Goal: Transaction & Acquisition: Purchase product/service

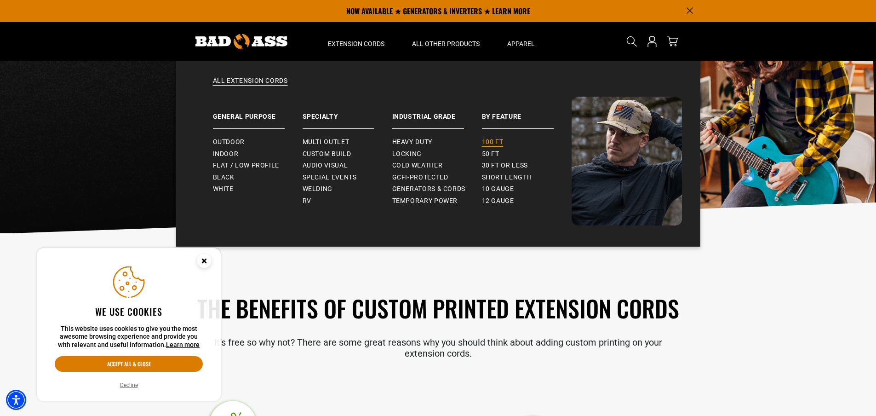
click at [491, 144] on span "100 ft" at bounding box center [493, 142] width 22 height 8
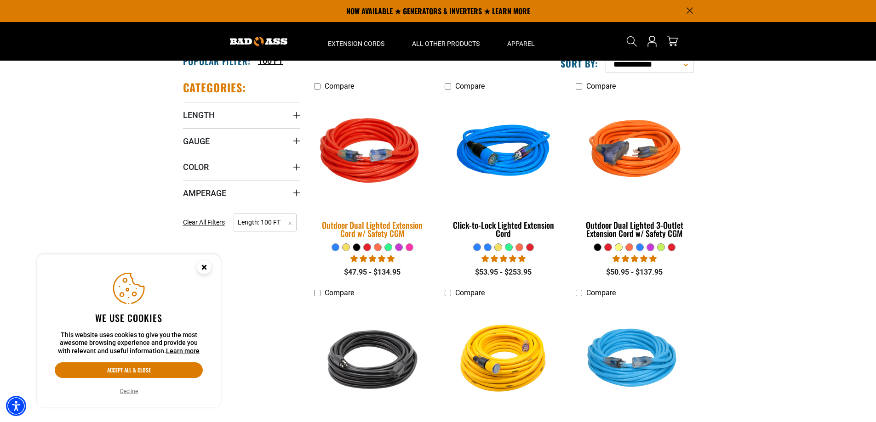
scroll to position [184, 0]
click at [373, 157] on img at bounding box center [372, 153] width 129 height 118
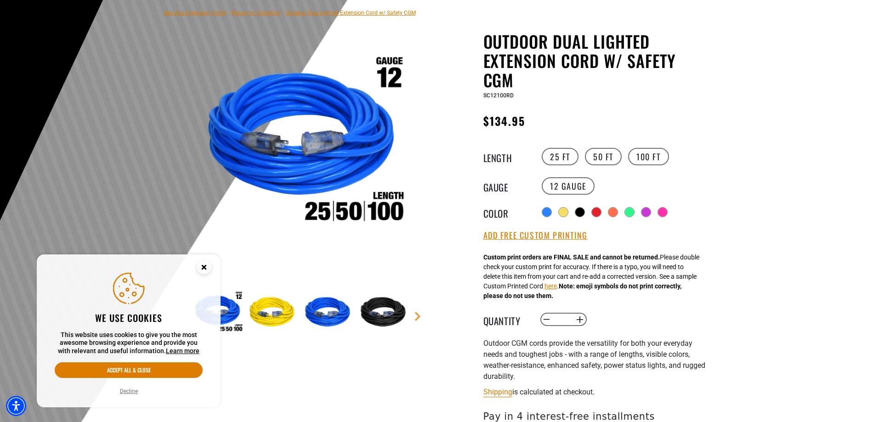
scroll to position [92, 0]
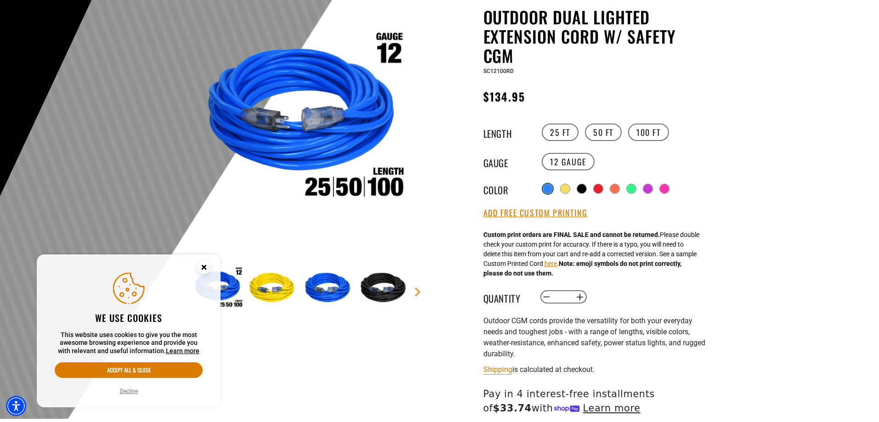
click at [547, 188] on div at bounding box center [547, 188] width 9 height 9
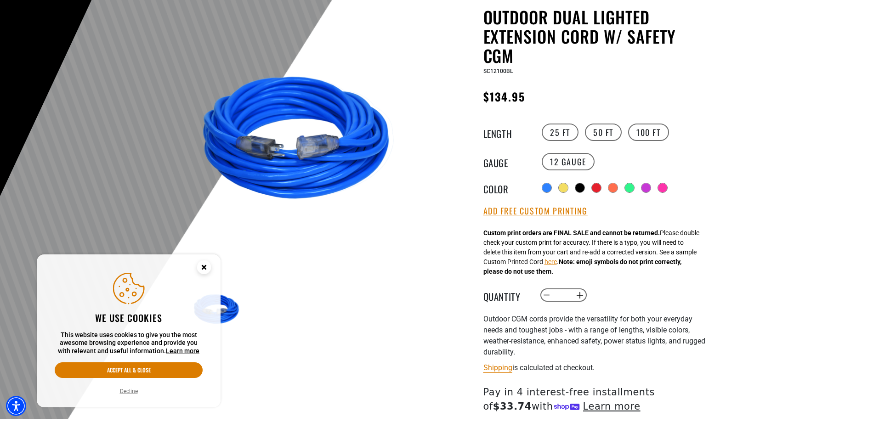
click at [204, 267] on icon "Close this option" at bounding box center [203, 267] width 3 height 3
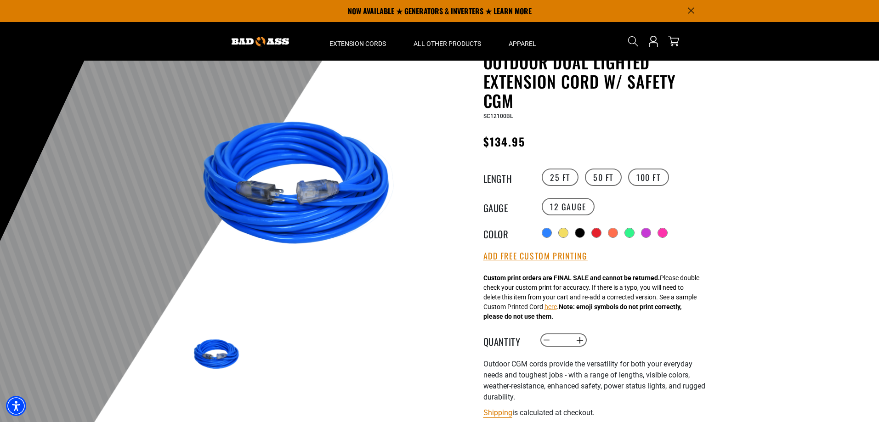
scroll to position [46, 0]
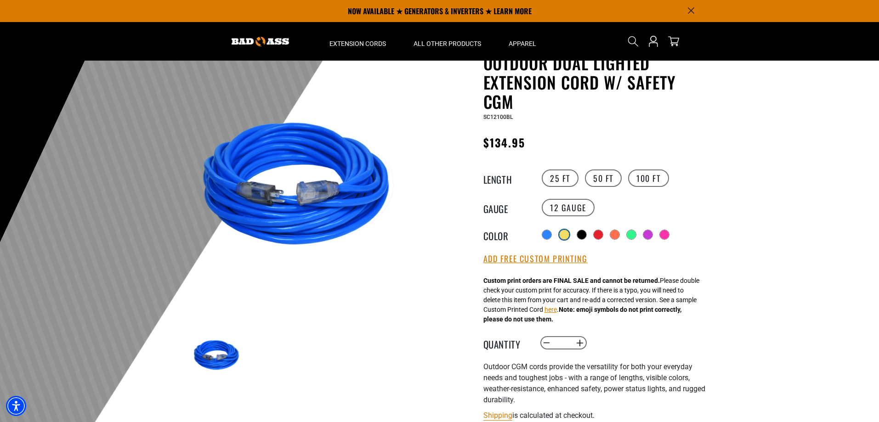
click at [564, 234] on div at bounding box center [564, 234] width 9 height 9
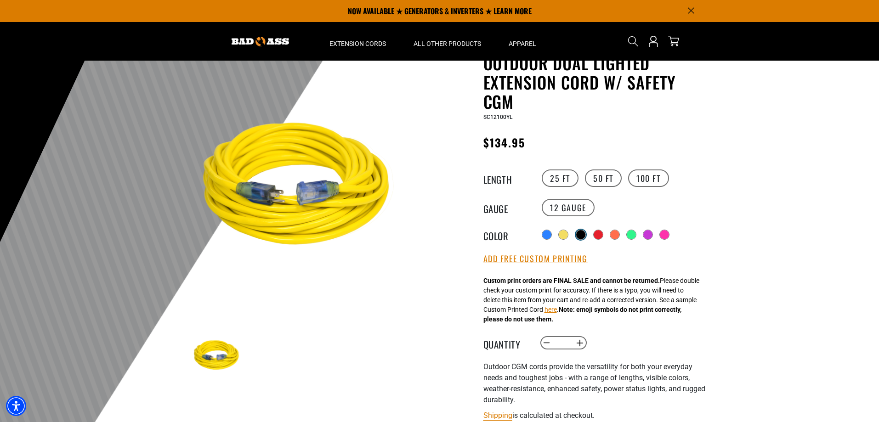
click at [584, 237] on div at bounding box center [580, 234] width 9 height 9
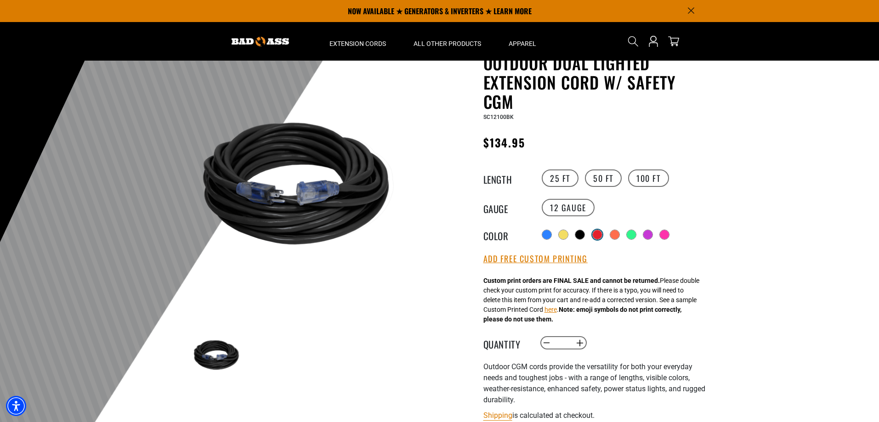
click at [602, 233] on div at bounding box center [597, 234] width 9 height 9
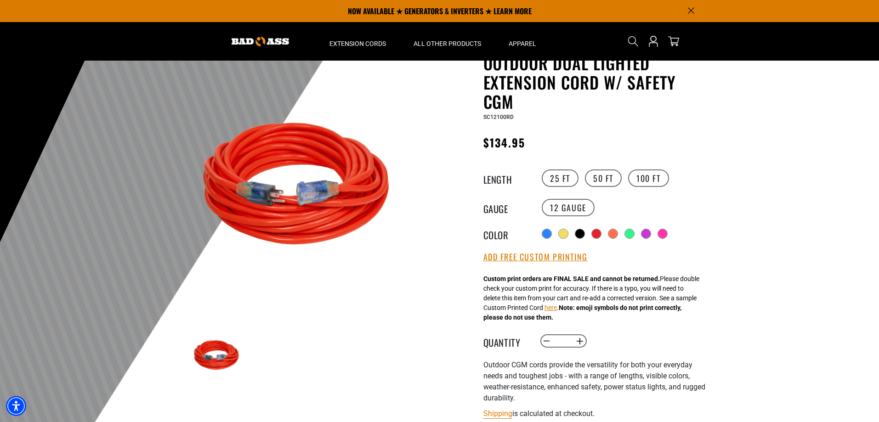
click at [622, 236] on div "Radio button Radio button Radio button Radio button Radio button Radio button R…" at bounding box center [624, 234] width 169 height 15
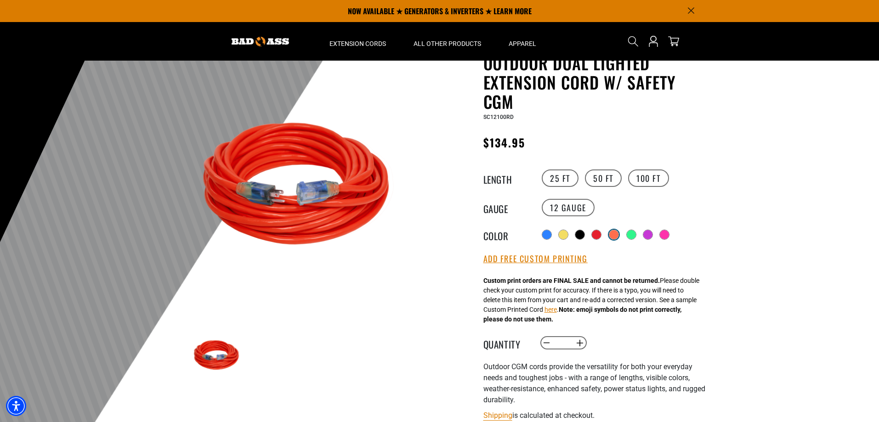
click at [615, 234] on div at bounding box center [614, 234] width 9 height 9
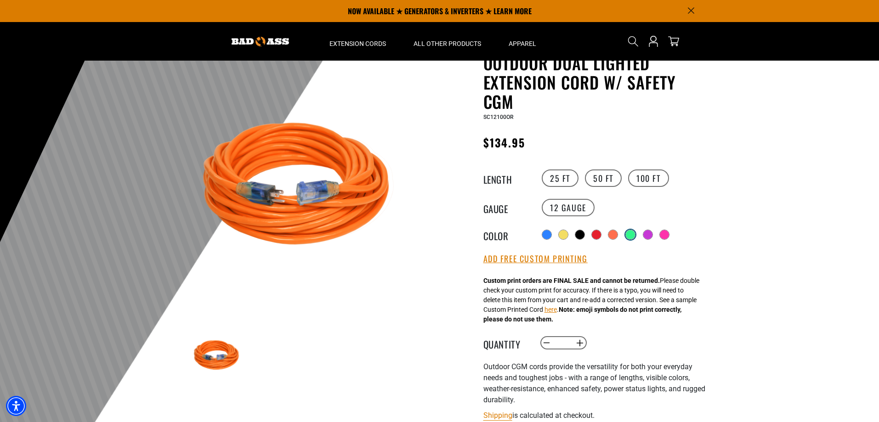
click at [635, 235] on div at bounding box center [630, 234] width 9 height 9
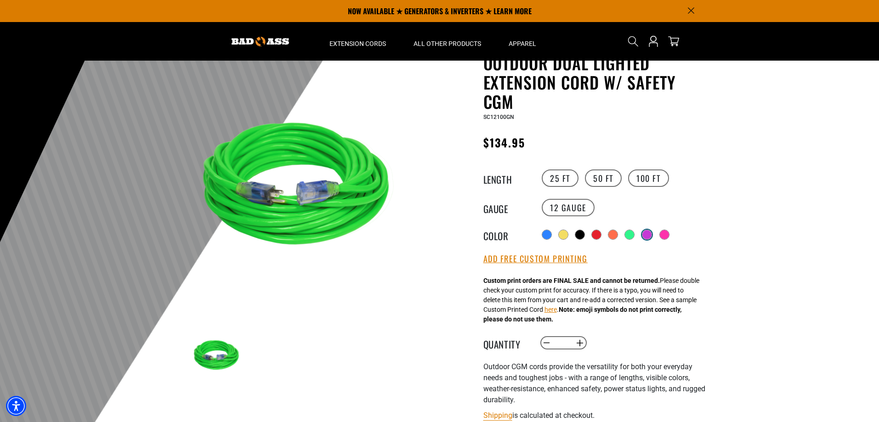
click at [652, 236] on div at bounding box center [647, 234] width 9 height 9
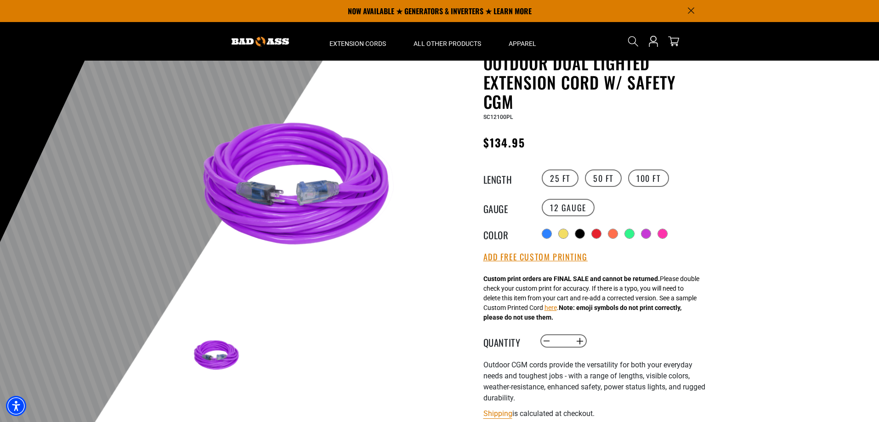
click at [674, 235] on div "Radio button Radio button Radio button Radio button Radio button Radio button R…" at bounding box center [624, 234] width 169 height 15
click at [668, 234] on div at bounding box center [663, 234] width 9 height 9
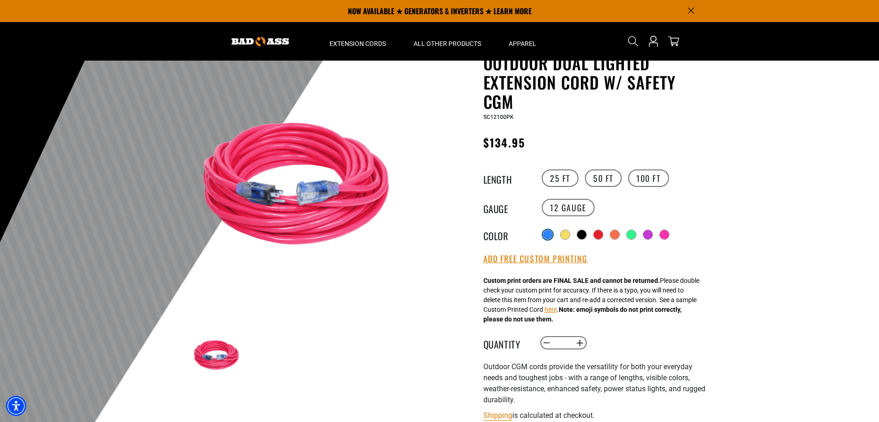
click at [544, 234] on div at bounding box center [547, 234] width 9 height 9
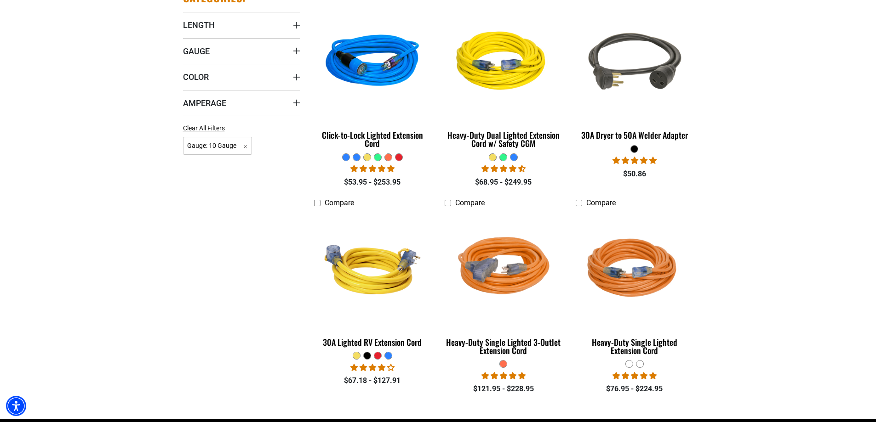
scroll to position [276, 0]
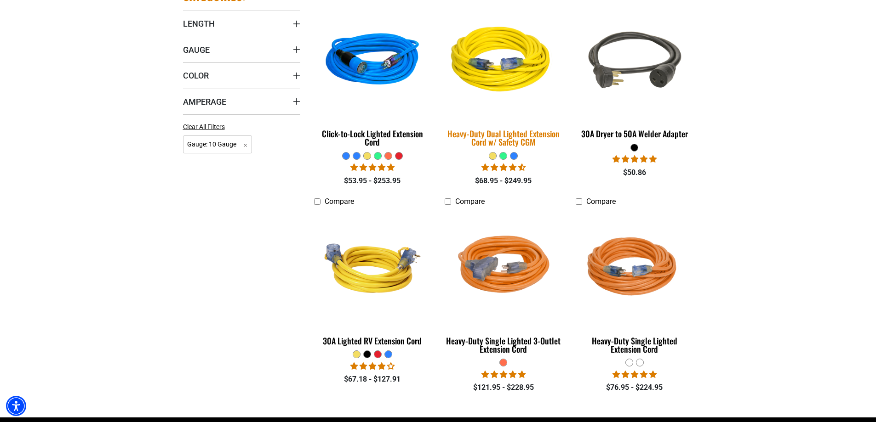
click at [516, 143] on div "Heavy-Duty Dual Lighted Extension Cord w/ Safety CGM" at bounding box center [502, 138] width 117 height 17
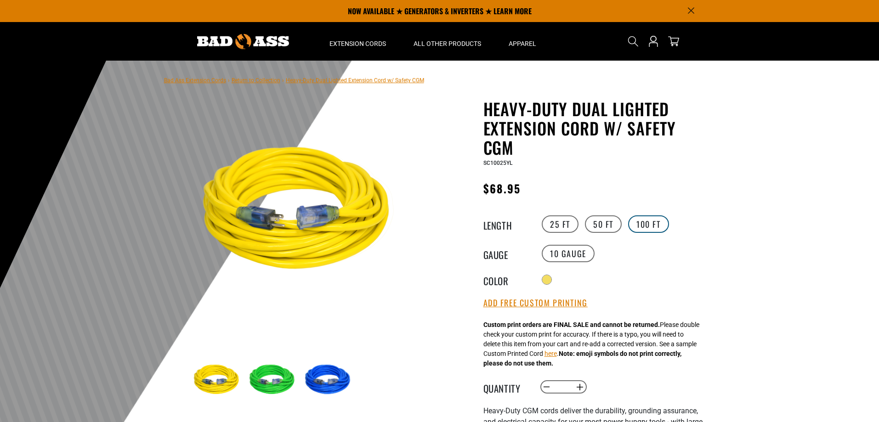
click at [640, 225] on label "100 FT" at bounding box center [648, 224] width 41 height 17
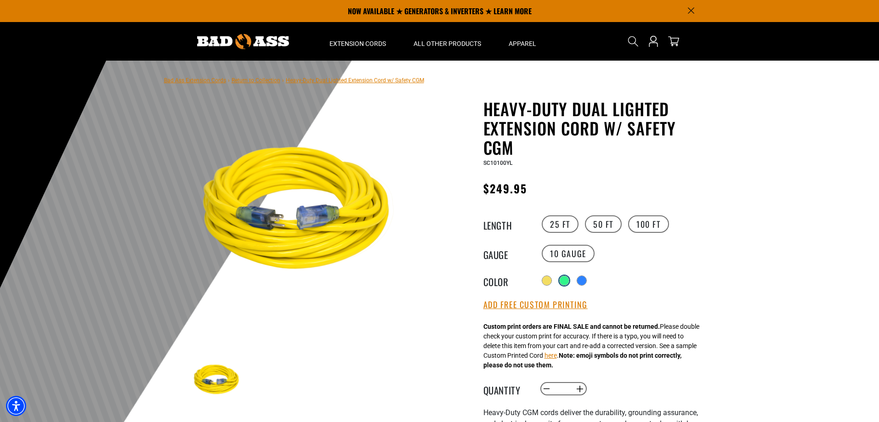
click at [564, 281] on div at bounding box center [564, 280] width 9 height 9
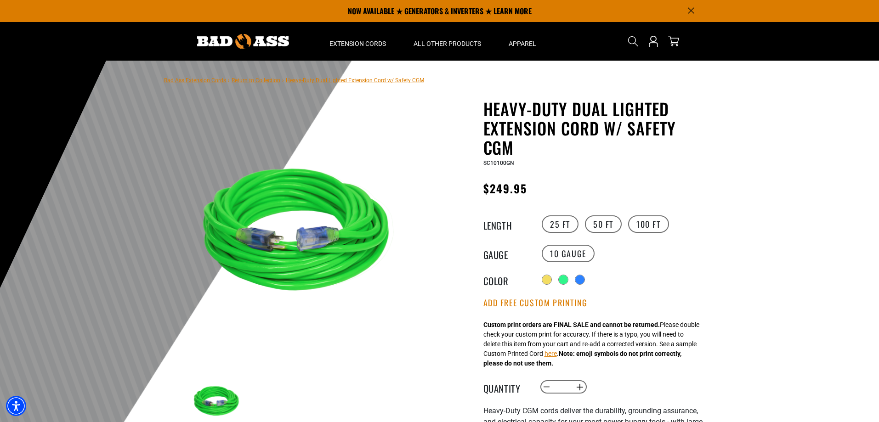
click at [589, 281] on div "Radio button Radio button Radio button" at bounding box center [624, 280] width 169 height 15
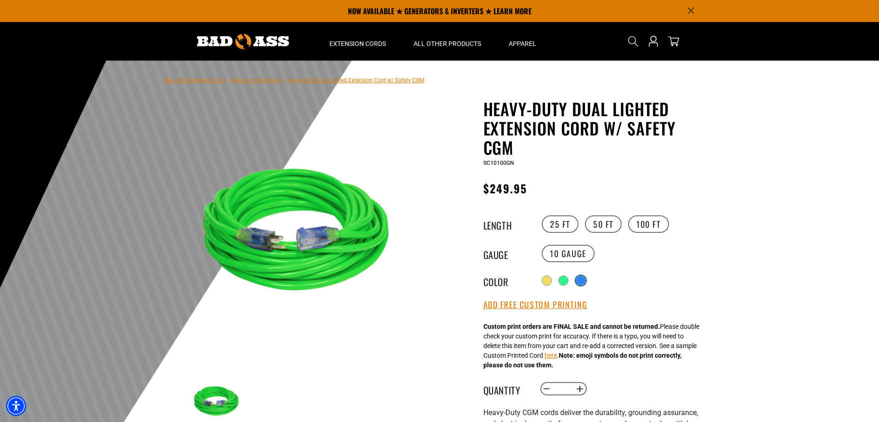
click at [584, 281] on div at bounding box center [580, 280] width 9 height 9
